Goal: Task Accomplishment & Management: Manage account settings

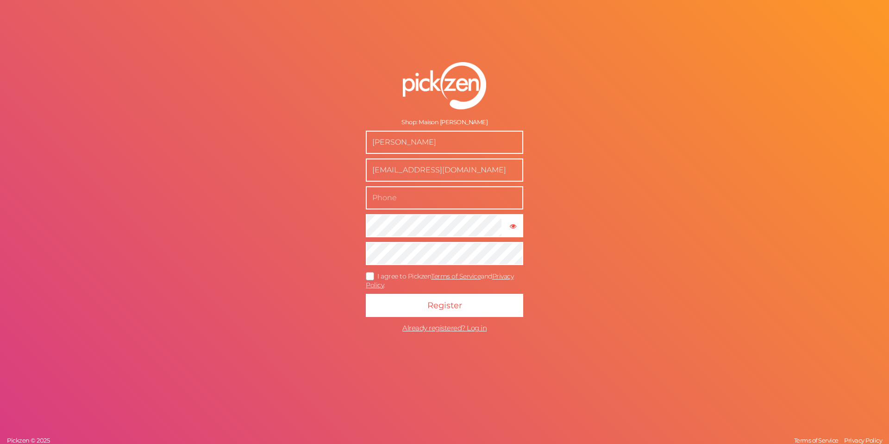
click at [440, 197] on input "text" at bounding box center [444, 197] width 157 height 23
type input "[PHONE_NUMBER]"
click at [512, 227] on icon "button" at bounding box center [513, 226] width 6 height 6
click at [289, 210] on div "Shop: Maison [PERSON_NAME] [PERSON_NAME] [EMAIL_ADDRESS][DOMAIN_NAME] [PHONE_NU…" at bounding box center [444, 222] width 889 height 444
click at [325, 223] on div "Shop: Maison [PERSON_NAME] [PERSON_NAME] [EMAIL_ADDRESS][DOMAIN_NAME] [PHONE_NU…" at bounding box center [444, 222] width 889 height 444
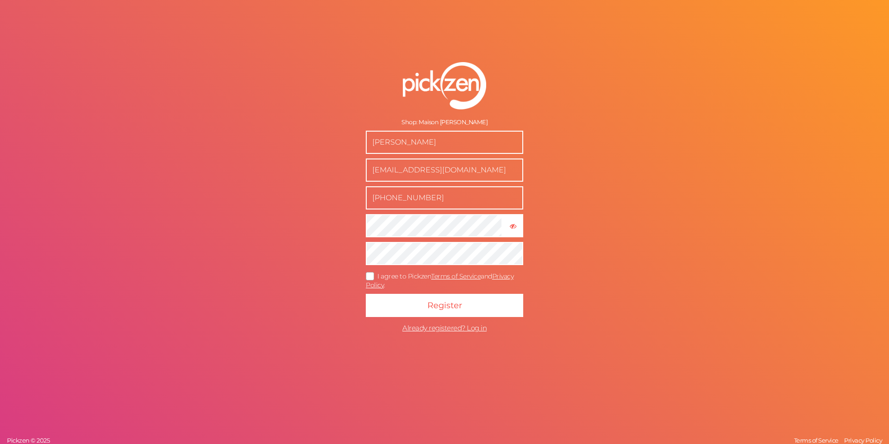
click at [370, 274] on icon at bounding box center [370, 275] width 15 height 5
click at [0, 0] on input "I agree to Pickzen Terms of Service and Privacy Policy ." at bounding box center [0, 0] width 0 height 0
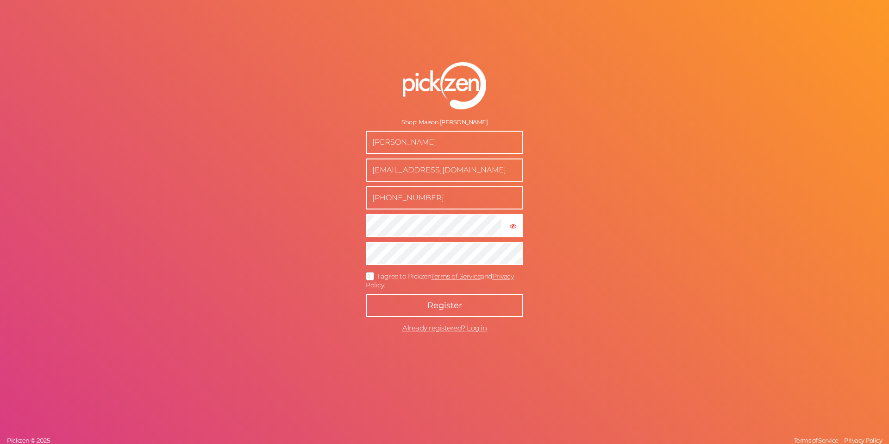
click at [430, 307] on span "Register" at bounding box center [444, 305] width 35 height 10
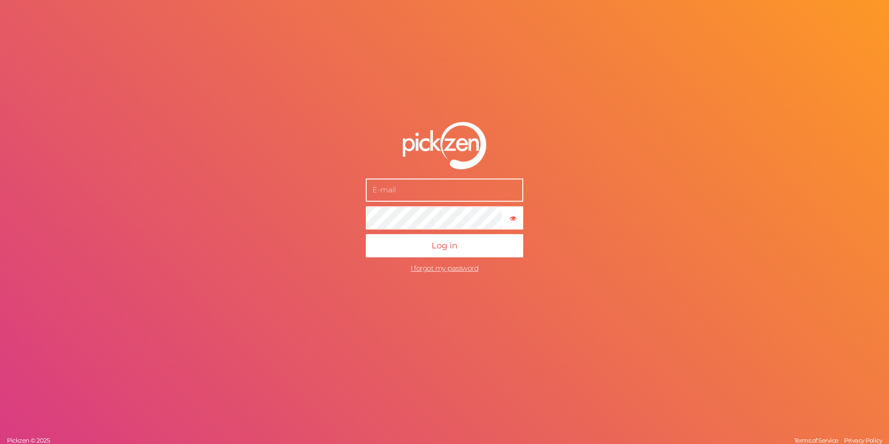
click at [417, 198] on input "text" at bounding box center [444, 189] width 157 height 23
type input "[EMAIL_ADDRESS][DOMAIN_NAME]"
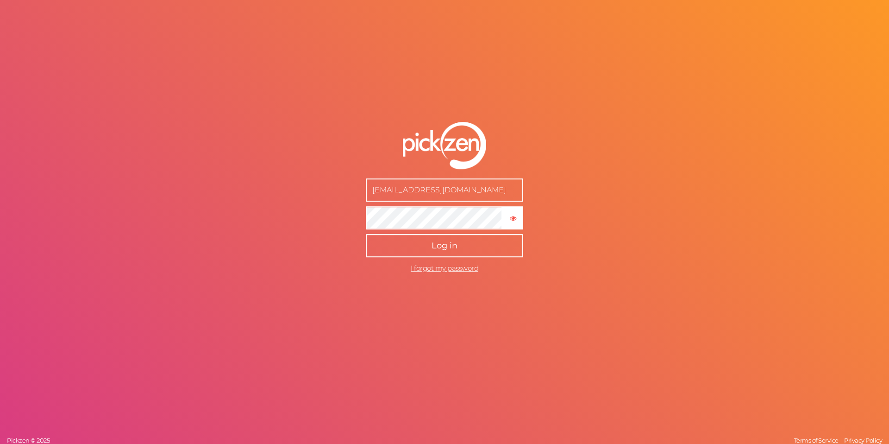
click at [439, 244] on span "Log in" at bounding box center [445, 245] width 26 height 10
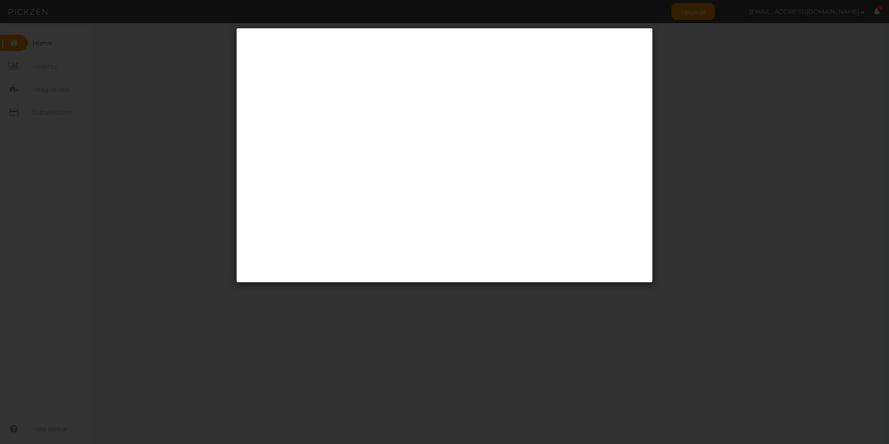
click at [719, 165] on div at bounding box center [444, 222] width 889 height 444
click at [738, 175] on div at bounding box center [444, 222] width 889 height 444
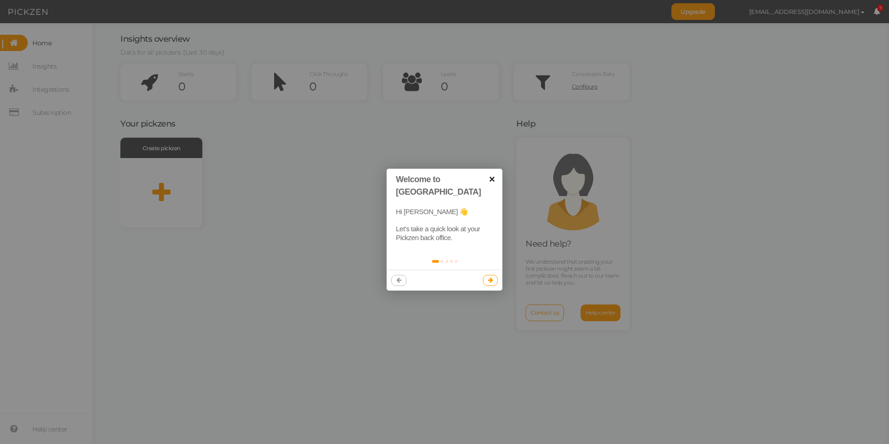
click at [492, 181] on link "×" at bounding box center [492, 179] width 21 height 21
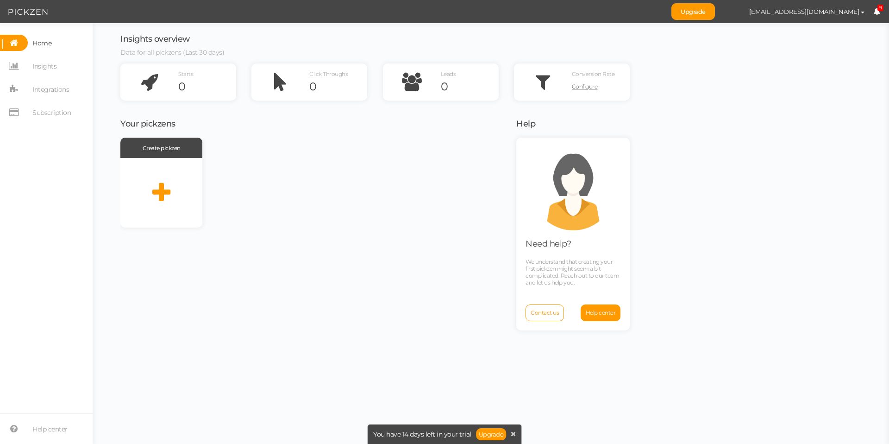
click at [874, 11] on icon at bounding box center [876, 11] width 7 height 7
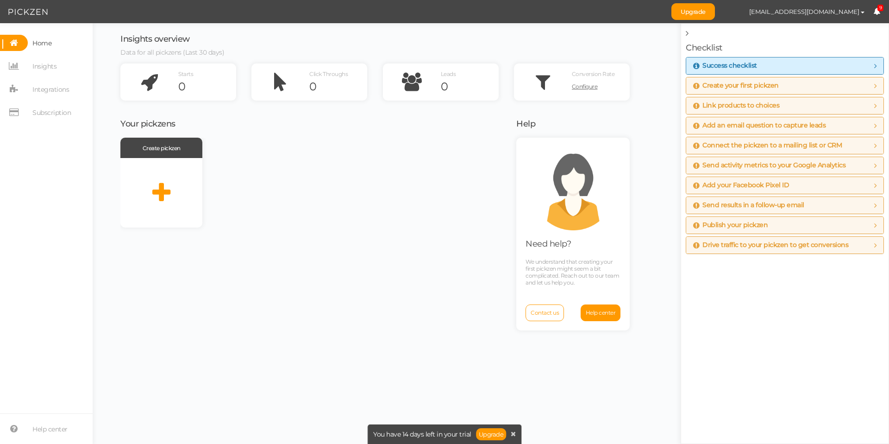
click at [655, 82] on div "Insights overview Data for all pickzens (Last 30 days) Starts 0 Click Throughs …" at bounding box center [491, 233] width 778 height 420
click at [282, 126] on h3 "Your pickzens" at bounding box center [312, 123] width 384 height 9
click at [684, 32] on div "Checklist Success checklist To maximize the usage of Pickzen, make sure you com…" at bounding box center [785, 233] width 208 height 420
click at [876, 9] on icon at bounding box center [876, 11] width 7 height 7
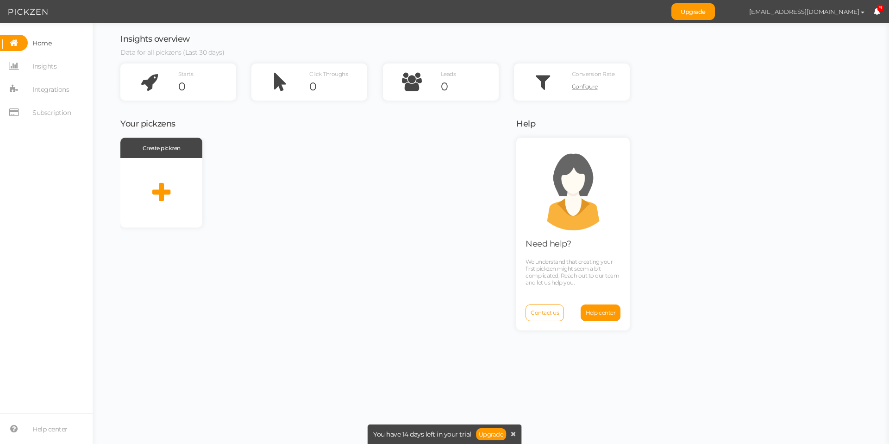
click at [861, 12] on span "button" at bounding box center [863, 13] width 4 height 2
click at [824, 28] on span "Preferences" at bounding box center [834, 28] width 31 height 7
select select "Europe/London"
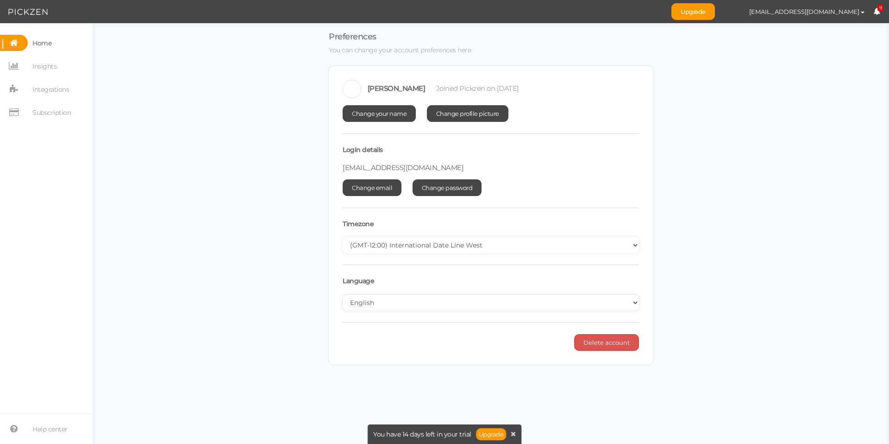
click at [389, 296] on select "English Spanish" at bounding box center [491, 303] width 296 height 16
click at [51, 90] on span "Integrations" at bounding box center [50, 89] width 37 height 15
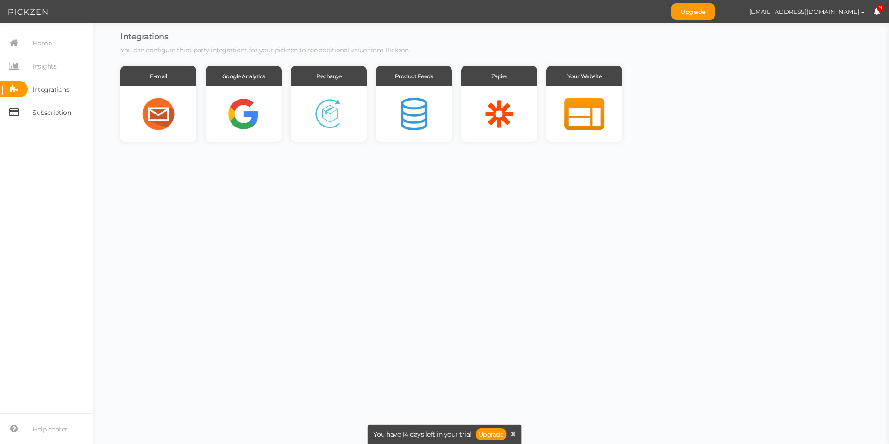
click at [50, 111] on span "Subscription" at bounding box center [51, 112] width 38 height 15
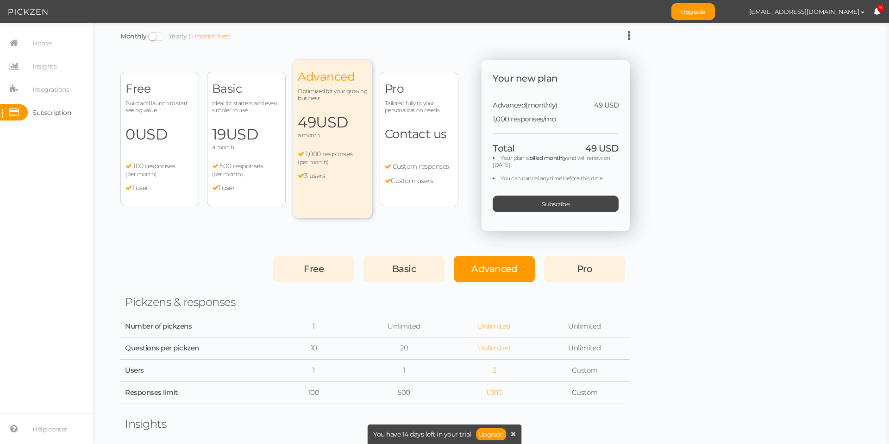
click at [161, 130] on span "USD" at bounding box center [151, 134] width 32 height 18
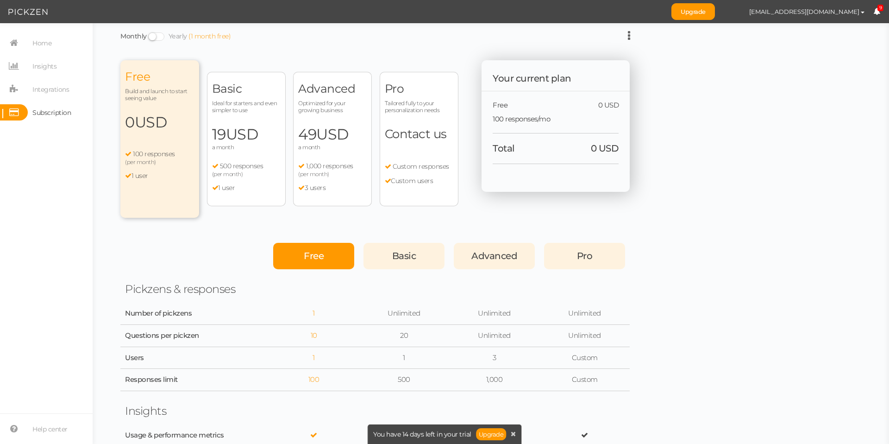
click at [180, 199] on div "Free Build and launch to start seeing value 0 USD a month 100 responses (per mo…" at bounding box center [159, 138] width 79 height 157
click at [404, 257] on span "Basic" at bounding box center [404, 255] width 24 height 11
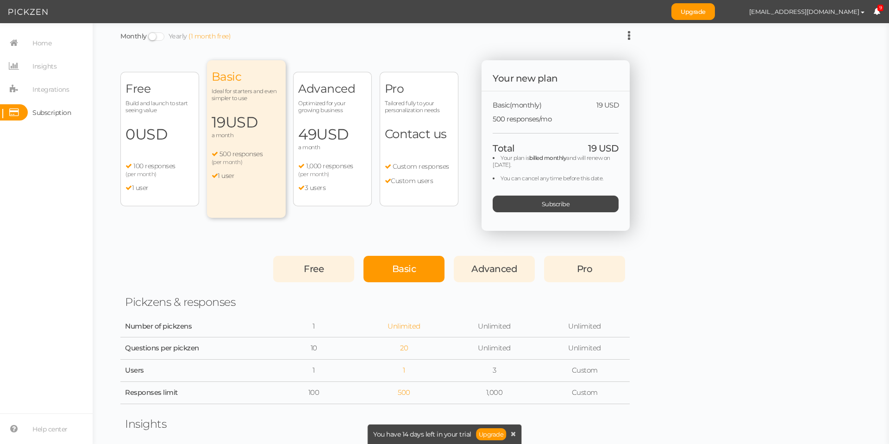
click at [317, 262] on div "Free" at bounding box center [313, 269] width 81 height 26
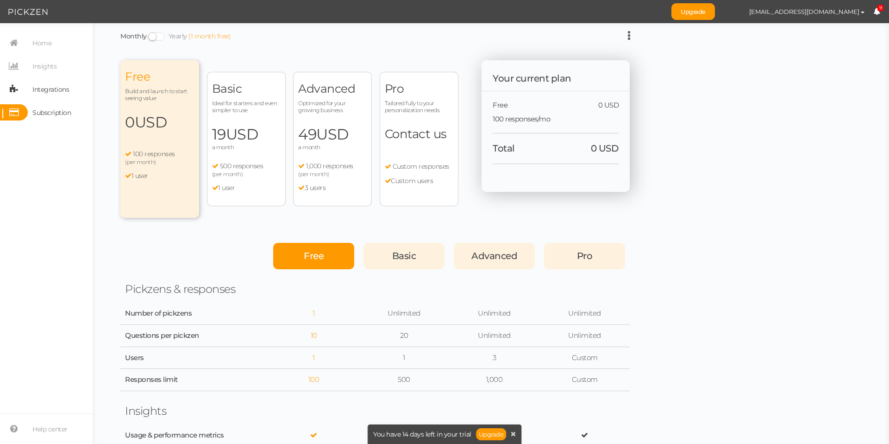
click at [43, 89] on span "Integrations" at bounding box center [50, 89] width 37 height 15
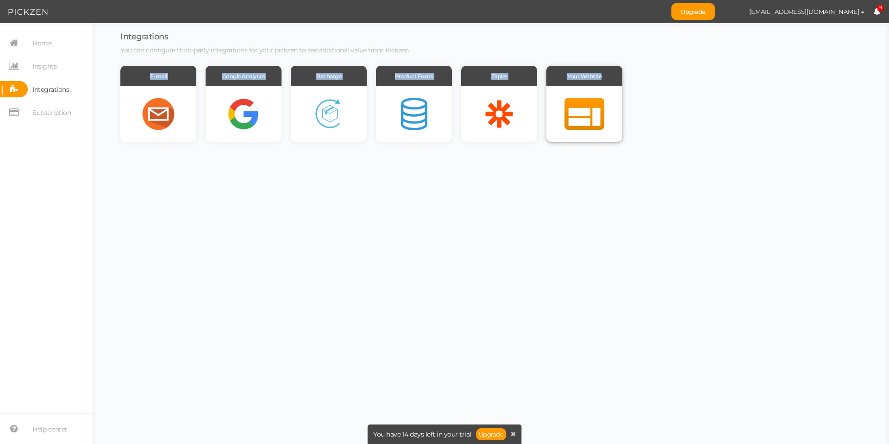
drag, startPoint x: 148, startPoint y: 74, endPoint x: 609, endPoint y: 74, distance: 461.7
click at [609, 74] on div "E-mail Google Analytics Recharge Product Feeds Zapier Your Website" at bounding box center [374, 104] width 509 height 76
copy div "E-mail Google Analytics Recharge Product Feeds Zapier Your Website"
click at [582, 111] on div at bounding box center [584, 114] width 76 height 56
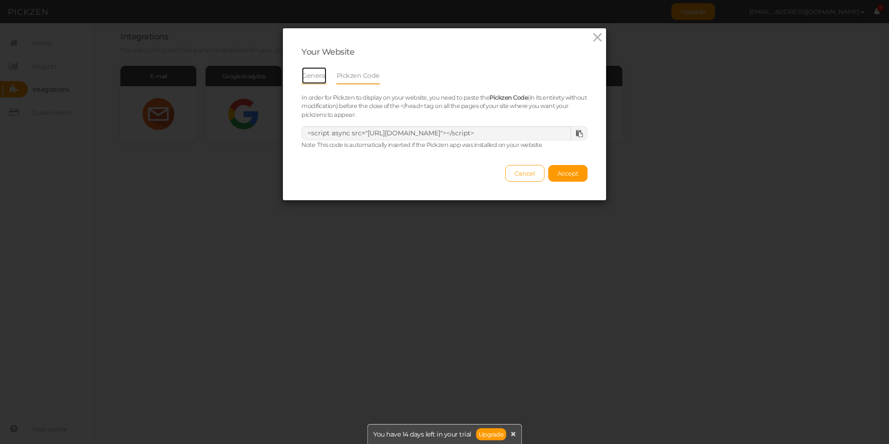
click at [311, 80] on link "General" at bounding box center [313, 76] width 25 height 18
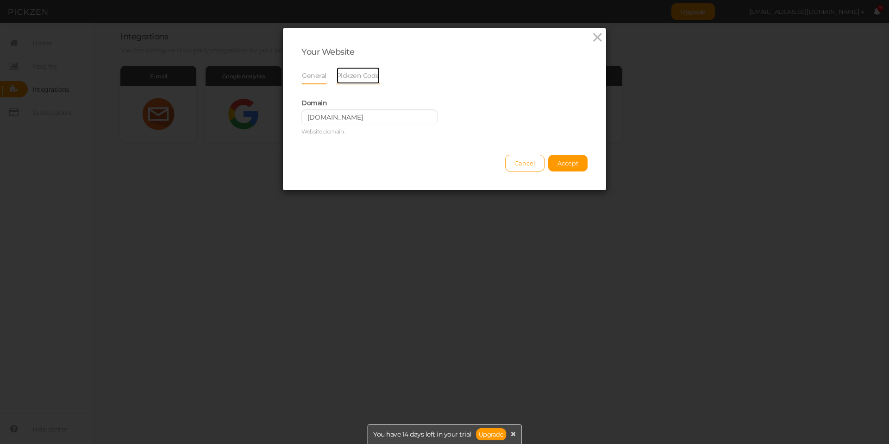
click at [348, 78] on link "Pickzen Code" at bounding box center [358, 76] width 44 height 18
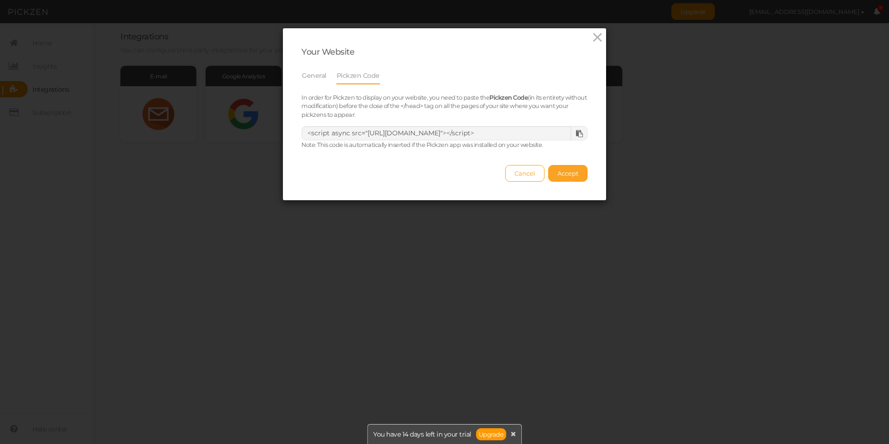
click at [564, 175] on span "Accept" at bounding box center [568, 172] width 21 height 7
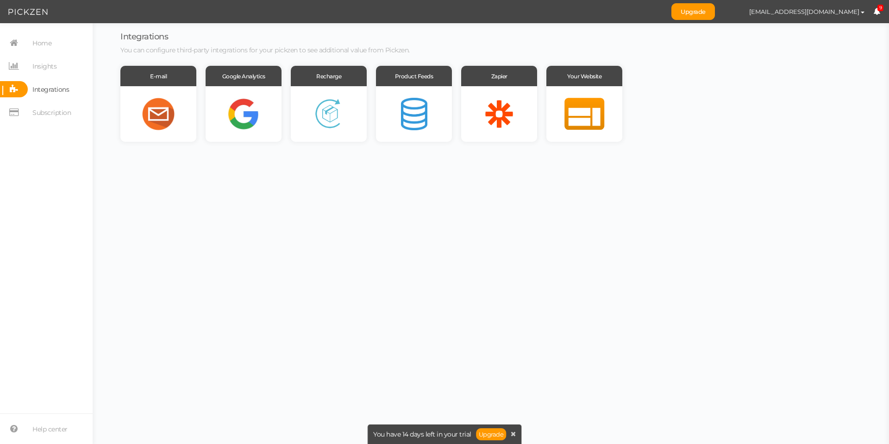
click at [880, 12] on span "Upgrade agencefastbusiness@gmail.com Preferences Help Log out 9" at bounding box center [780, 11] width 218 height 23
click at [878, 13] on icon at bounding box center [876, 11] width 7 height 7
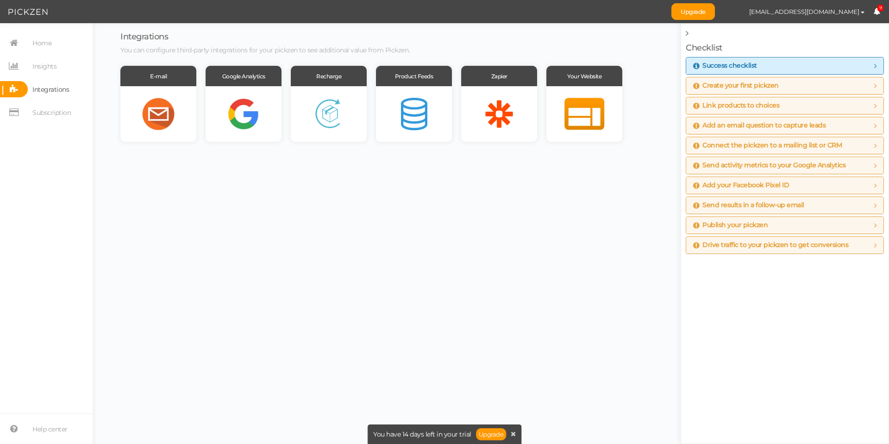
click at [687, 33] on icon at bounding box center [687, 33] width 3 height 8
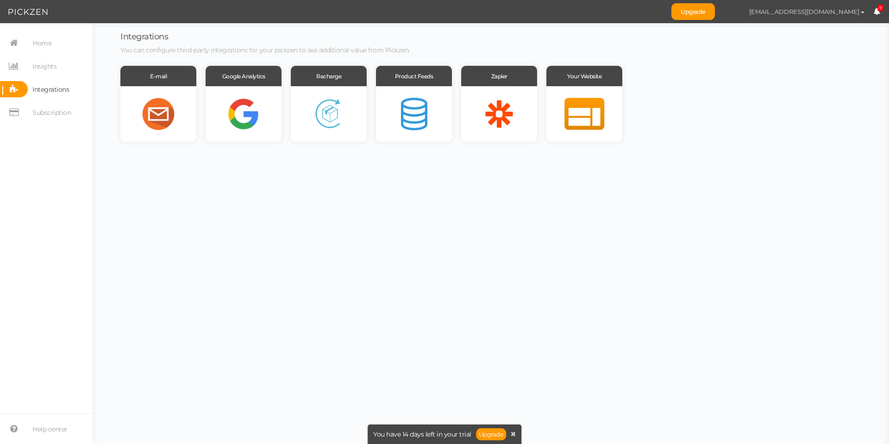
click at [829, 18] on button "[EMAIL_ADDRESS][DOMAIN_NAME]" at bounding box center [806, 12] width 133 height 16
click at [829, 27] on span "Preferences" at bounding box center [834, 28] width 31 height 7
select select "Europe/London"
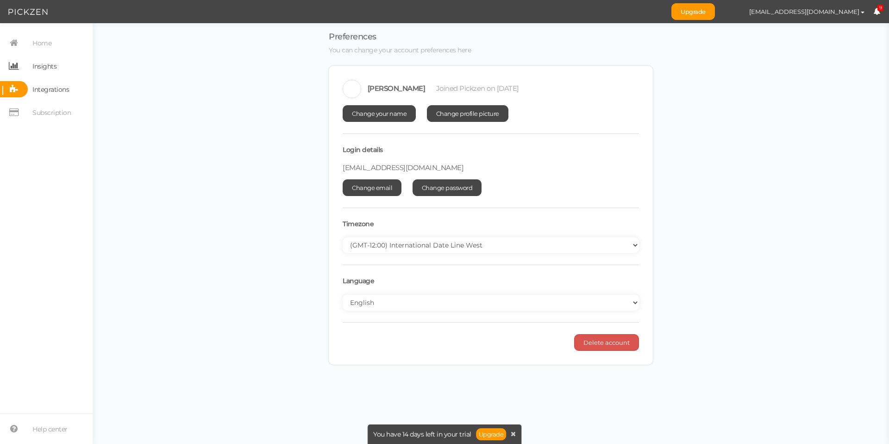
click at [50, 67] on span "Insights" at bounding box center [44, 66] width 24 height 15
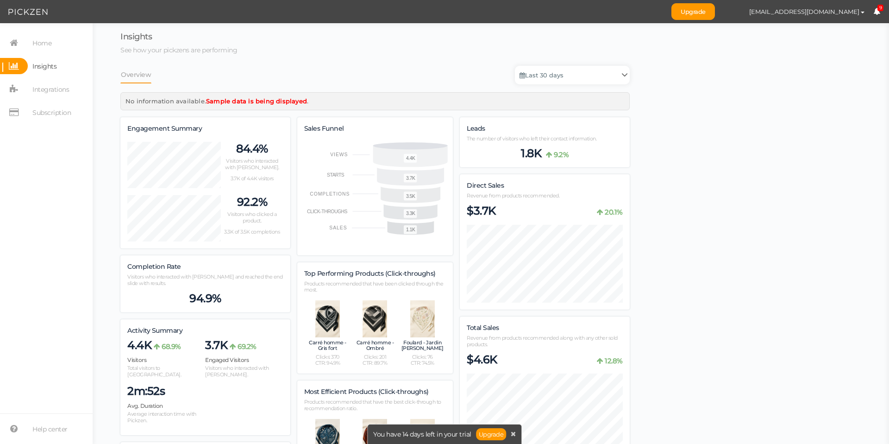
scroll to position [989, 509]
click at [42, 113] on span "Subscription" at bounding box center [51, 112] width 38 height 15
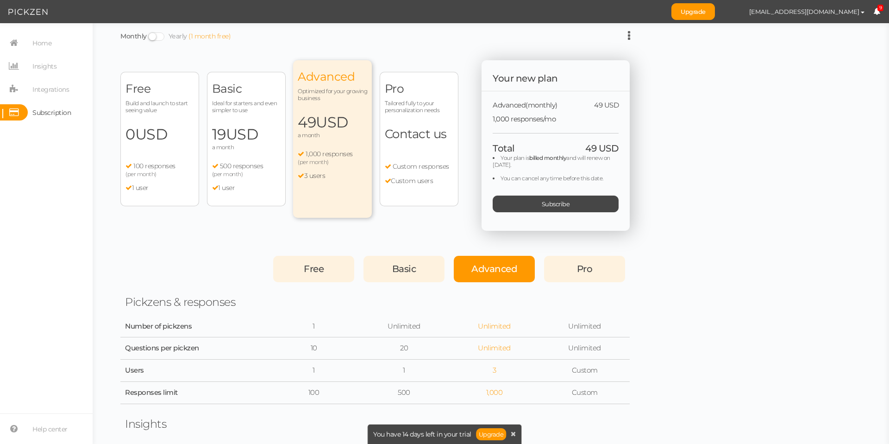
click at [168, 135] on span "USD" at bounding box center [151, 134] width 32 height 18
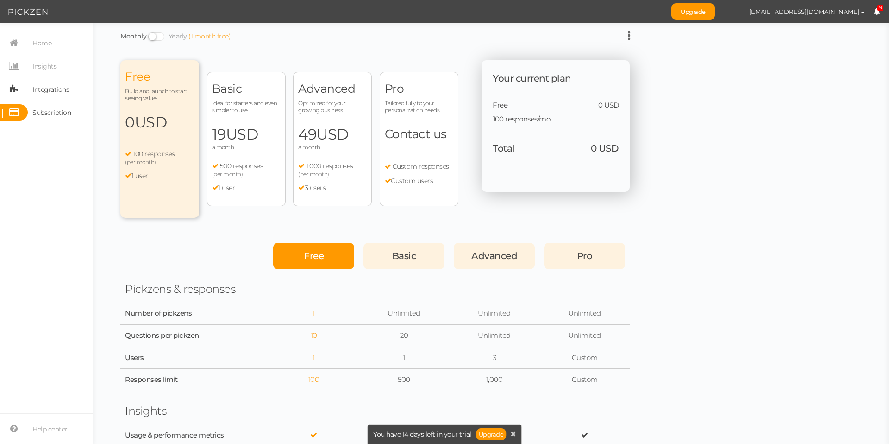
click at [63, 90] on span "Integrations" at bounding box center [50, 89] width 37 height 15
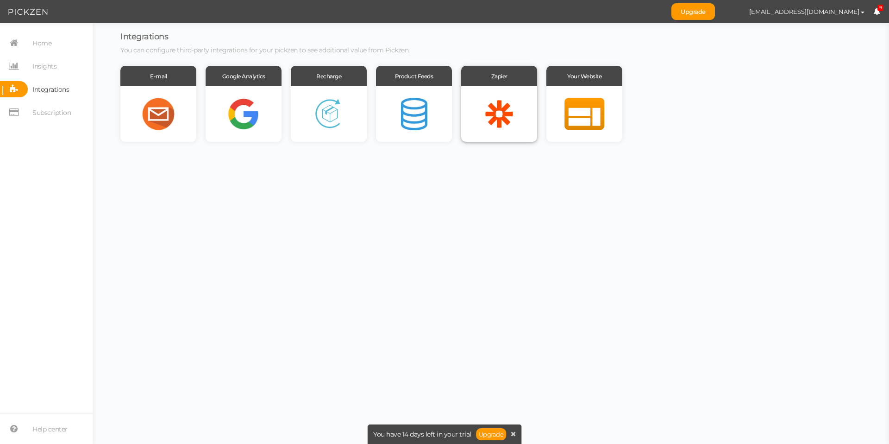
click at [473, 98] on div at bounding box center [499, 114] width 76 height 56
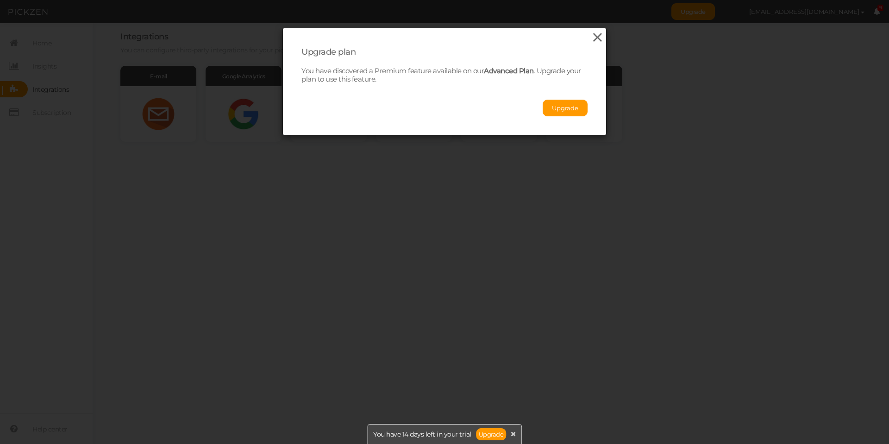
click at [591, 36] on icon at bounding box center [597, 38] width 13 height 14
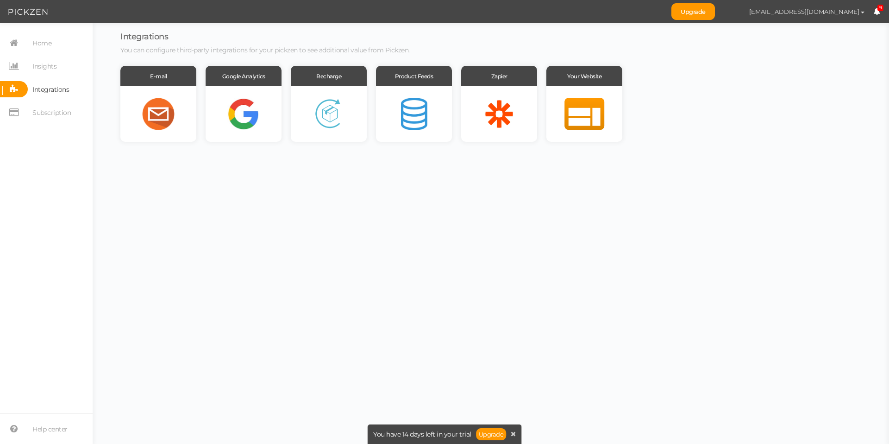
click at [846, 8] on span "[EMAIL_ADDRESS][DOMAIN_NAME]" at bounding box center [804, 11] width 110 height 7
click at [845, 26] on span "Preferences" at bounding box center [834, 28] width 31 height 7
select select "Europe/London"
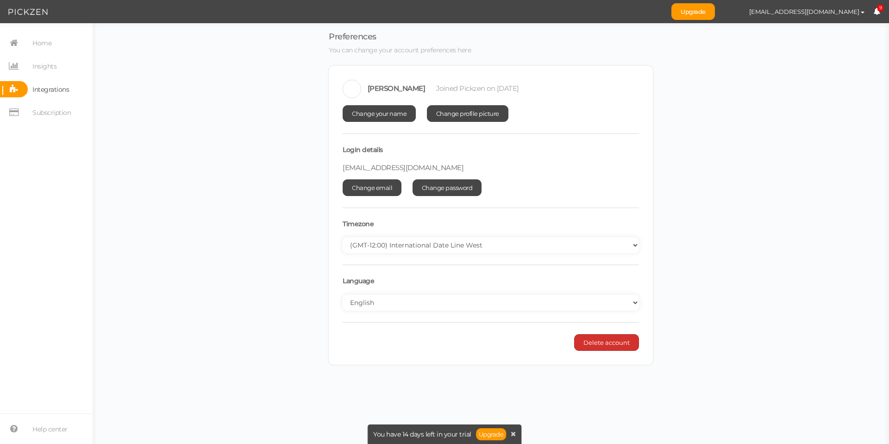
click at [621, 342] on span "Delete account" at bounding box center [607, 342] width 46 height 7
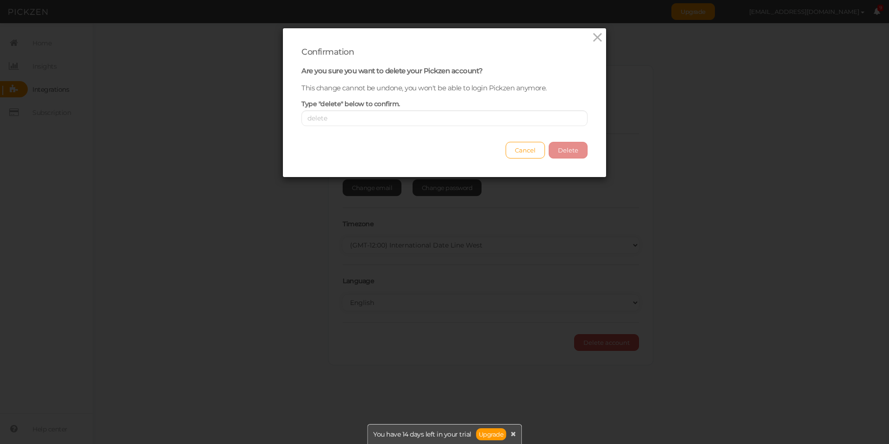
click at [577, 149] on div "Cancel Delete" at bounding box center [444, 145] width 286 height 25
click at [352, 108] on div "Type "delete" below to confirm." at bounding box center [444, 113] width 286 height 27
click at [352, 114] on input "text" at bounding box center [444, 118] width 286 height 16
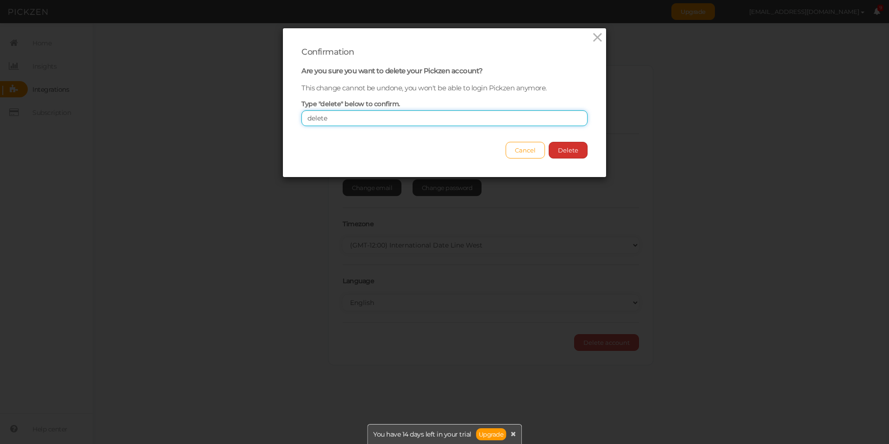
type input "delete"
click at [567, 152] on button "Delete" at bounding box center [568, 150] width 39 height 17
